Goal: Task Accomplishment & Management: Use online tool/utility

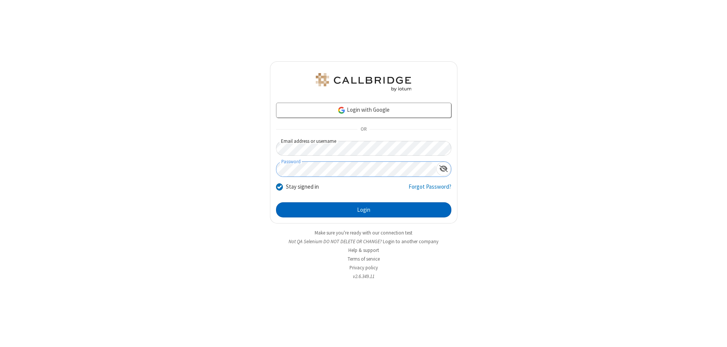
click at [364, 210] on button "Login" at bounding box center [363, 209] width 175 height 15
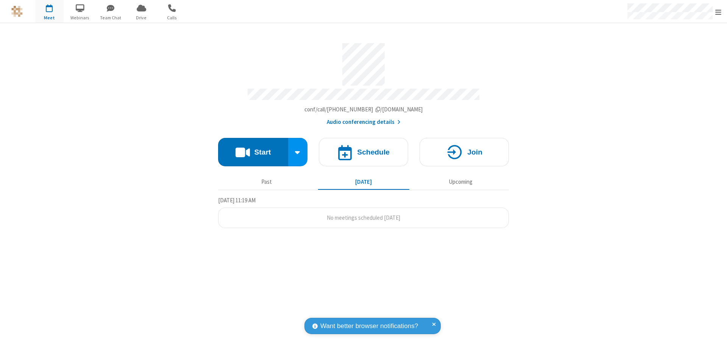
click at [253, 148] on button "Start" at bounding box center [253, 152] width 70 height 28
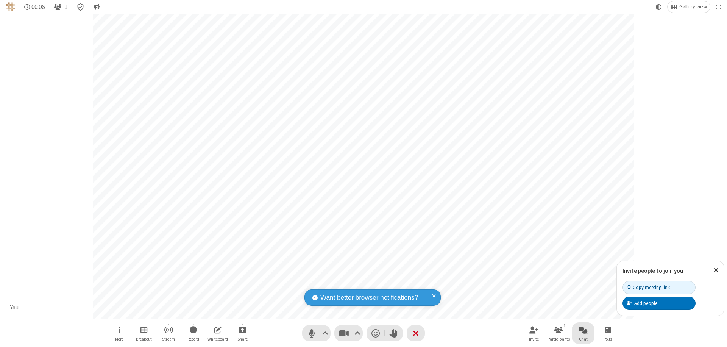
click at [583, 330] on span "Open chat" at bounding box center [583, 329] width 9 height 9
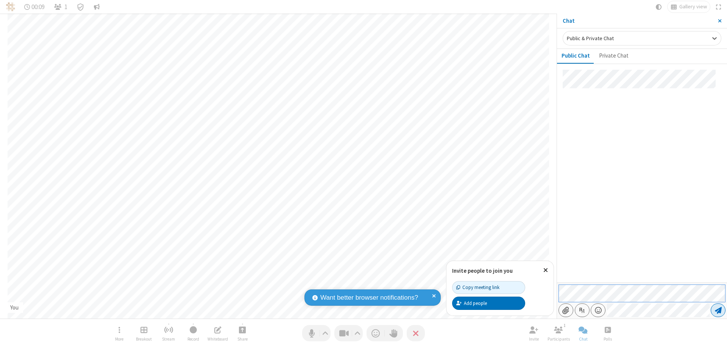
click at [718, 310] on span "Send message" at bounding box center [718, 310] width 7 height 8
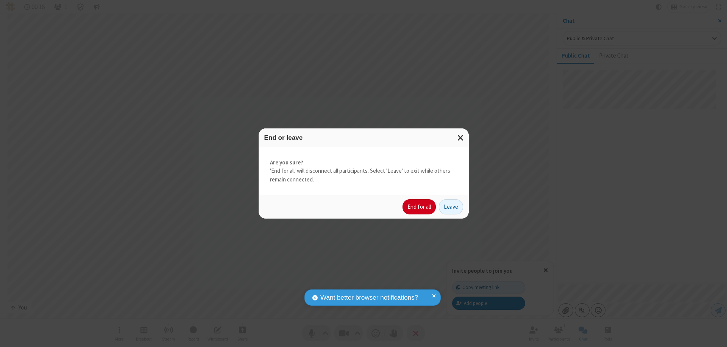
click at [420, 207] on button "End for all" at bounding box center [419, 206] width 33 height 15
